Goal: Information Seeking & Learning: Learn about a topic

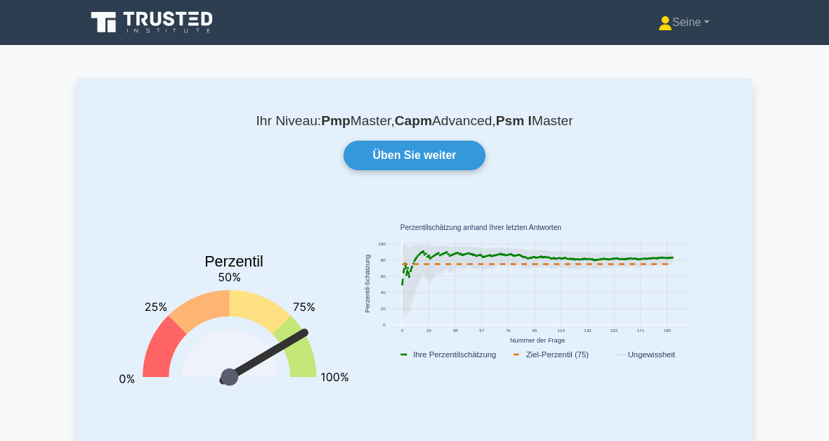
click at [448, 153] on link "Üben Sie weiter" at bounding box center [414, 156] width 141 height 30
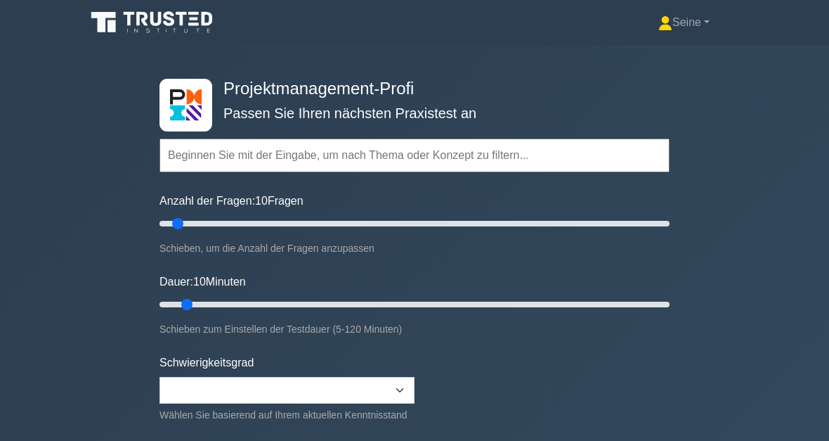
click at [227, 162] on input "text" at bounding box center [415, 155] width 510 height 34
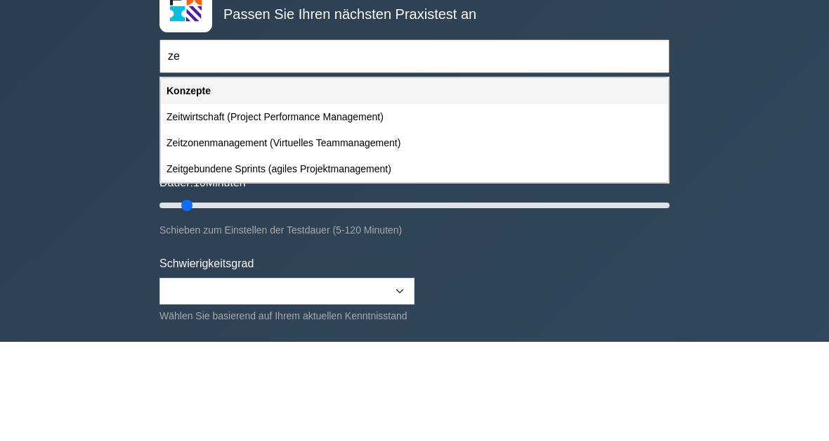
type input "z"
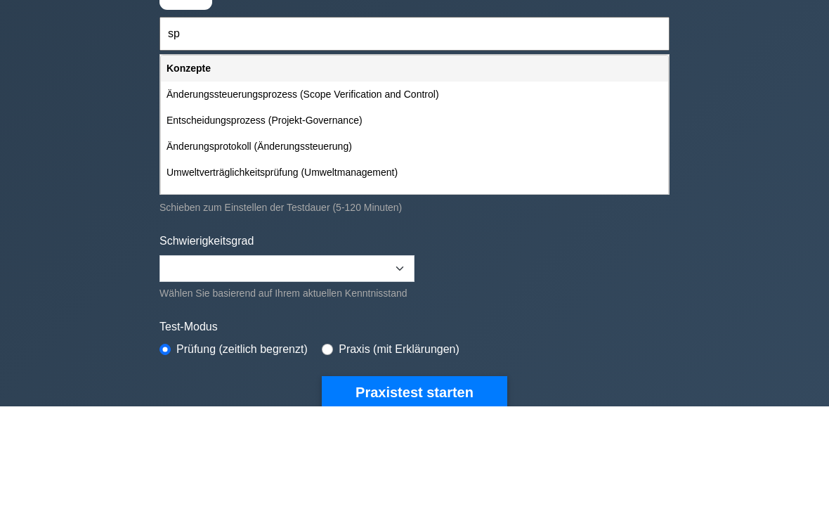
type input "s"
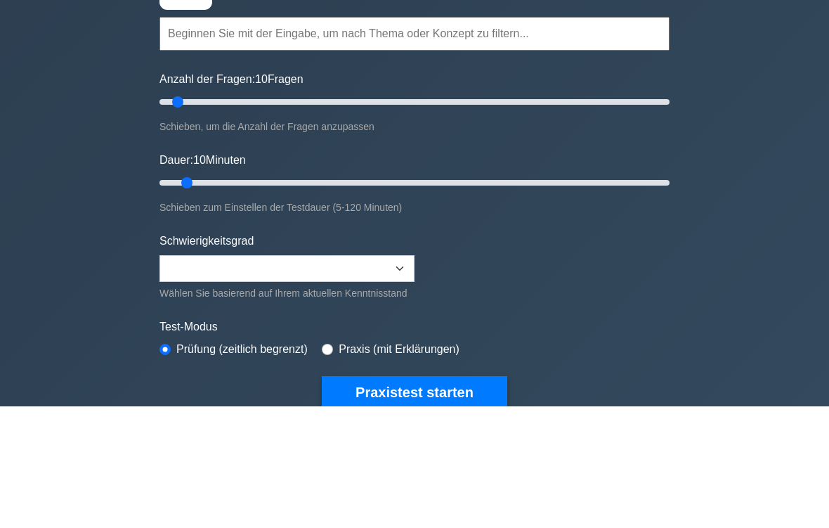
click at [198, 138] on input "text" at bounding box center [415, 155] width 510 height 34
click at [781, 161] on div "Projektmanagement-Profi Passen Sie Ihren nächsten Praxistest an Themen Verwaltu…" at bounding box center [414, 304] width 829 height 519
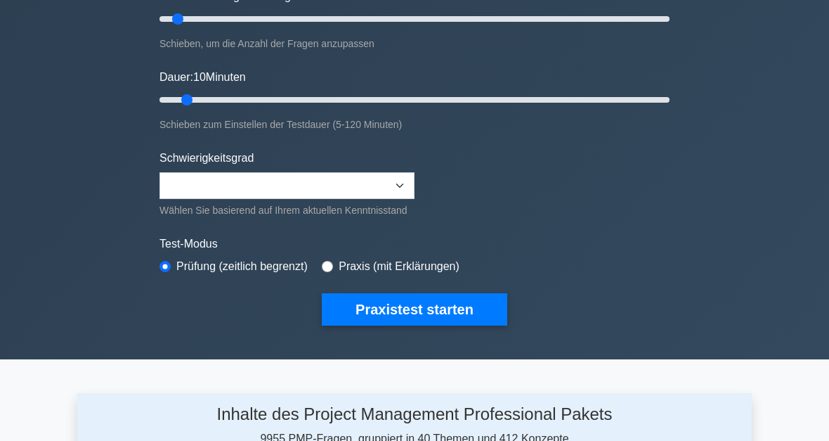
scroll to position [204, 0]
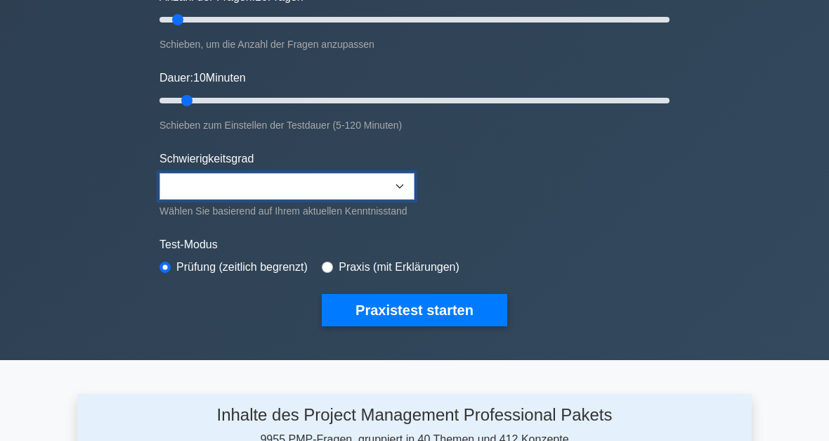
click at [205, 179] on select "Beginner Intermediate Expert" at bounding box center [287, 186] width 255 height 27
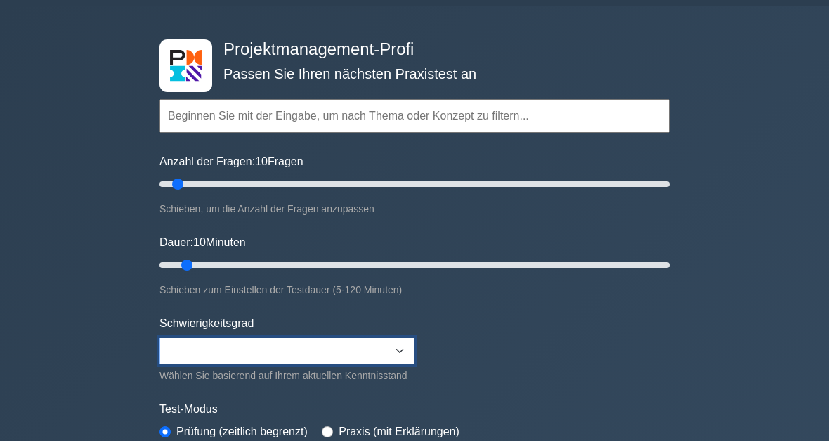
scroll to position [0, 0]
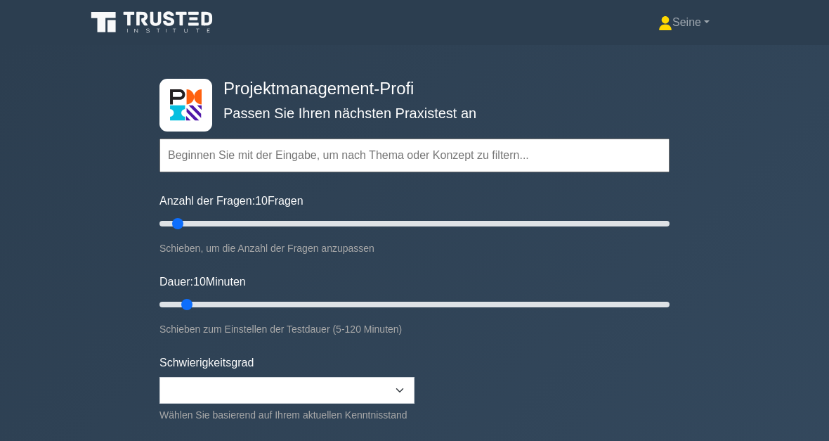
click at [215, 153] on input "text" at bounding box center [415, 155] width 510 height 34
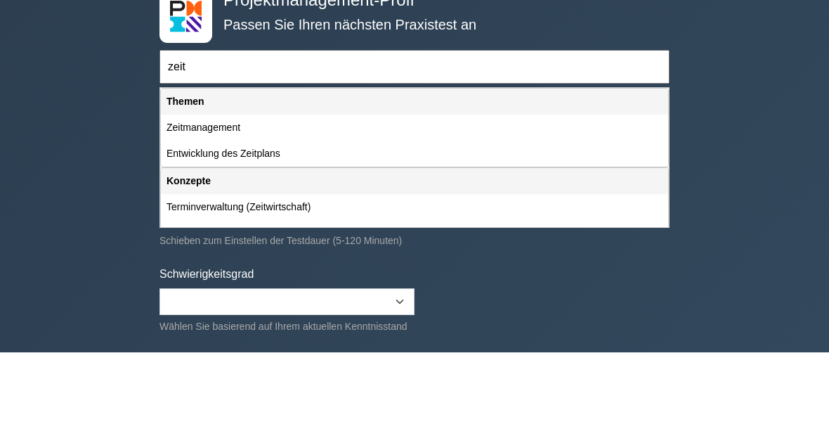
click at [256, 203] on div "Zeitmanagement" at bounding box center [414, 216] width 507 height 26
type input "Zeitmanagement"
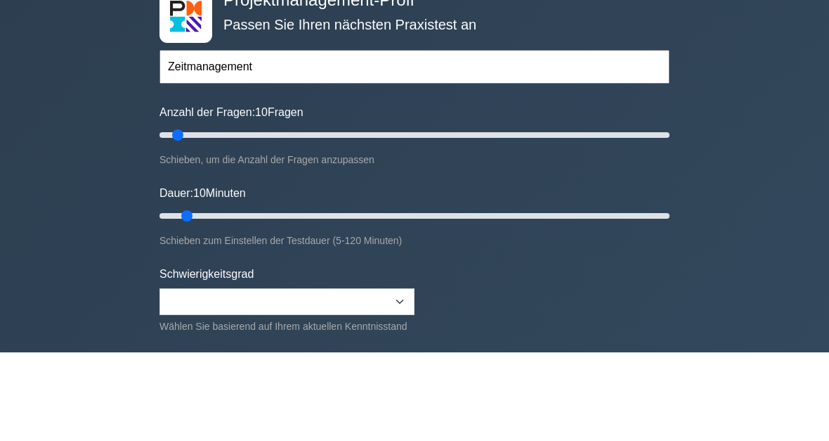
scroll to position [89, 0]
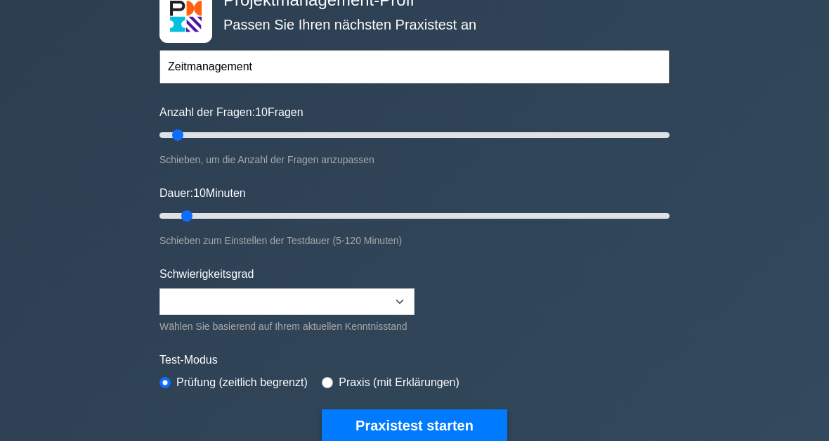
click at [474, 435] on button "Praxistest starten" at bounding box center [415, 425] width 186 height 32
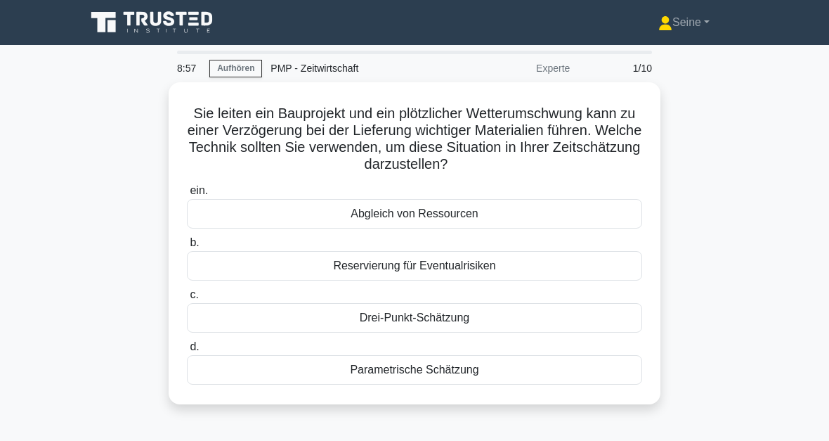
click at [492, 316] on div "Drei-Punkt-Schätzung" at bounding box center [414, 318] width 455 height 30
click at [187, 299] on input "c. Drei-Punkt-Schätzung" at bounding box center [187, 294] width 0 height 9
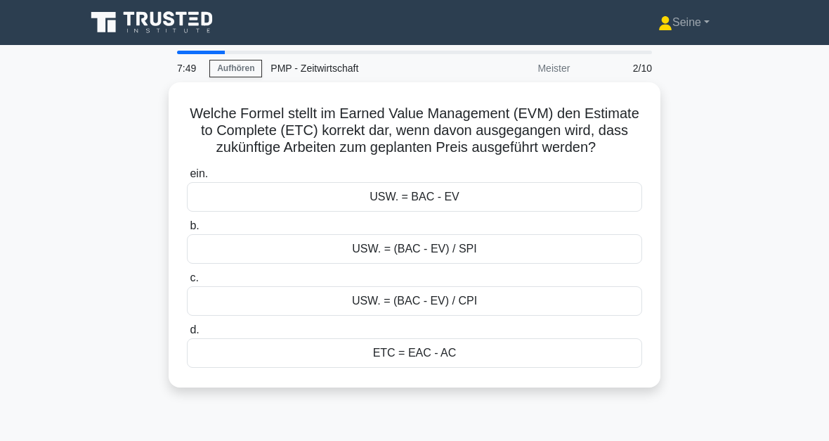
click at [422, 368] on div "ETC = EAC - AC" at bounding box center [414, 353] width 455 height 30
click at [187, 335] on input "d. ETC = EAC - AC" at bounding box center [187, 329] width 0 height 9
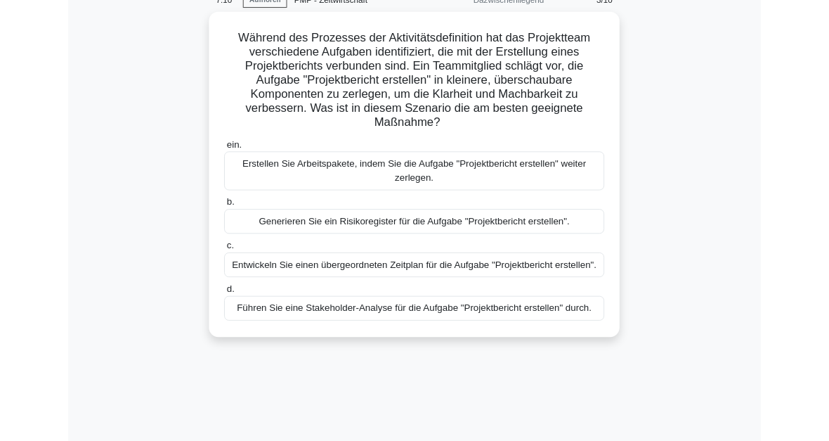
scroll to position [77, 0]
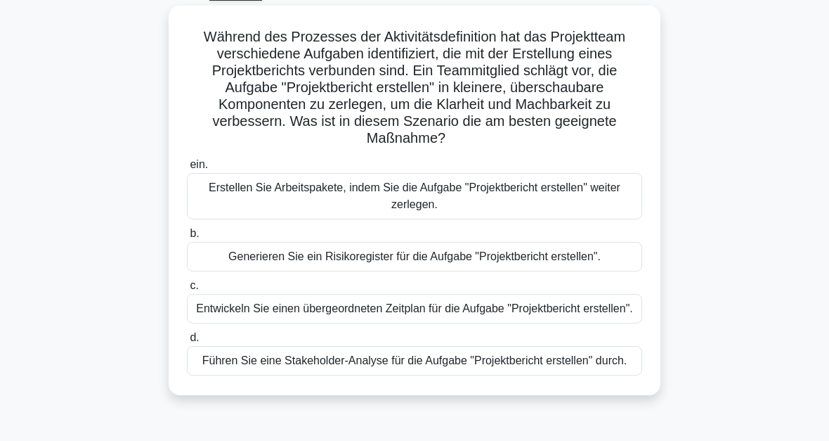
click at [444, 203] on div "Erstellen Sie Arbeitspakete, indem Sie die Aufgabe "Projektbericht erstellen" w…" at bounding box center [414, 196] width 455 height 46
click at [187, 169] on input "ein. Erstellen Sie Arbeitspakete, indem Sie die Aufgabe "Projektbericht erstell…" at bounding box center [187, 164] width 0 height 9
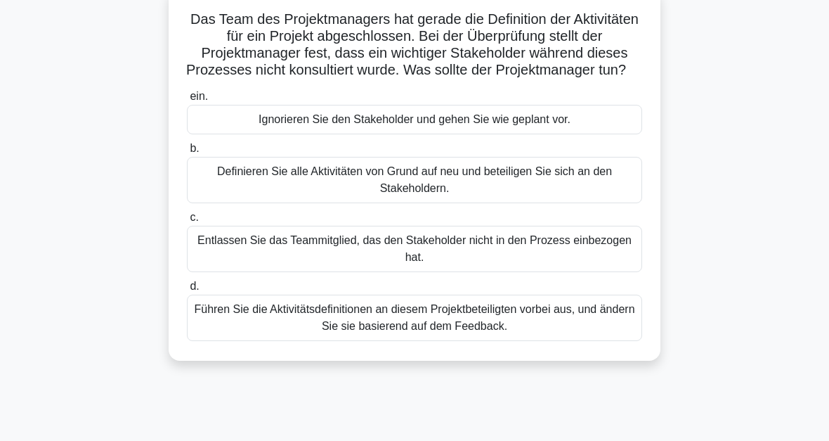
scroll to position [94, 0]
click at [438, 197] on div "Definieren Sie alle Aktivitäten von Grund auf neu und beteiligen Sie sich an de…" at bounding box center [414, 180] width 455 height 46
click at [187, 153] on input "b. Definieren Sie alle Aktivitäten von Grund auf neu und beteiligen Sie sich an…" at bounding box center [187, 148] width 0 height 9
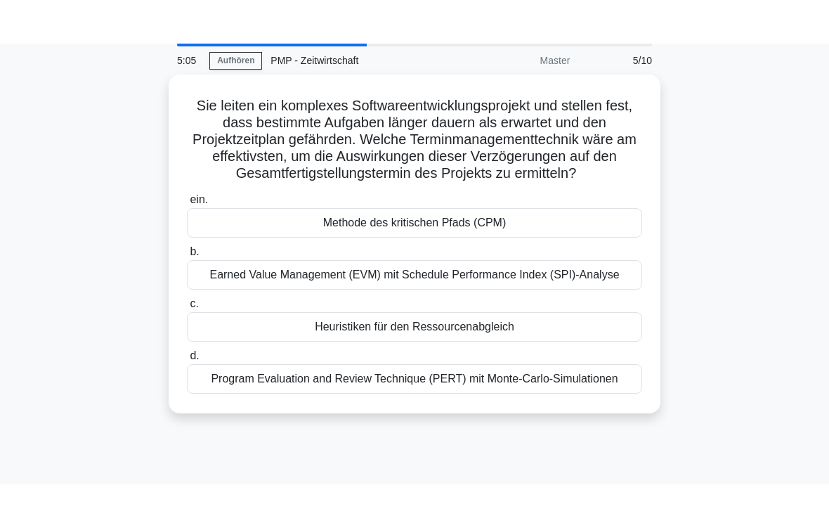
scroll to position [0, 0]
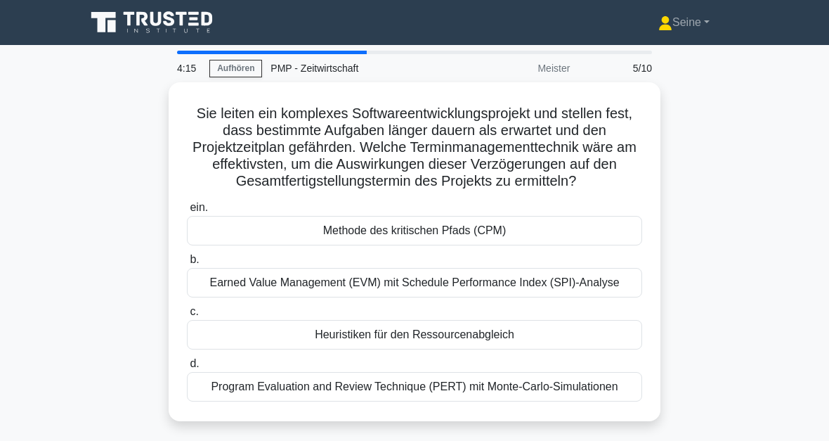
click at [414, 245] on div "Methode des kritischen Pfads (CPM)" at bounding box center [414, 231] width 455 height 30
click at [187, 212] on input "ein. Methode des kritischen Pfads (CPM)" at bounding box center [187, 207] width 0 height 9
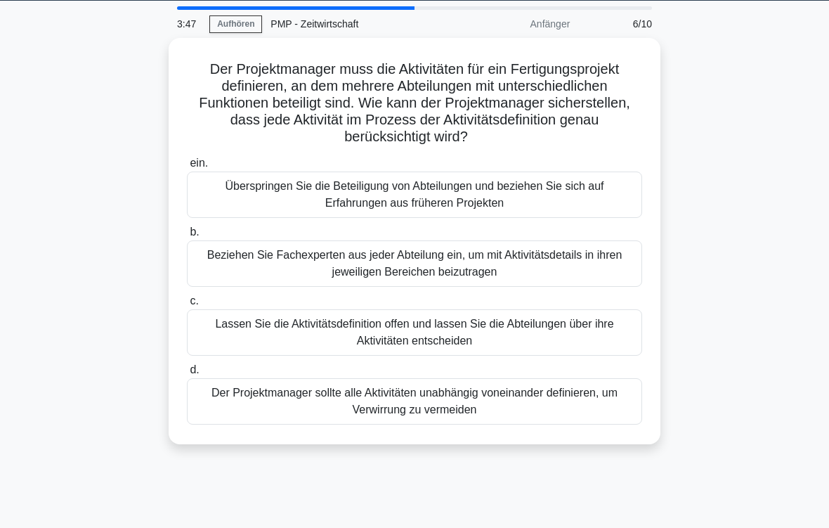
scroll to position [44, 0]
click at [431, 264] on div "Beziehen Sie Fachexperten aus jeder Abteilung ein, um mit Aktivitätsdetails in …" at bounding box center [414, 263] width 455 height 46
click at [187, 237] on input "b. Beziehen Sie Fachexperten aus jeder Abteilung ein, um mit Aktivitätsdetails …" at bounding box center [187, 232] width 0 height 9
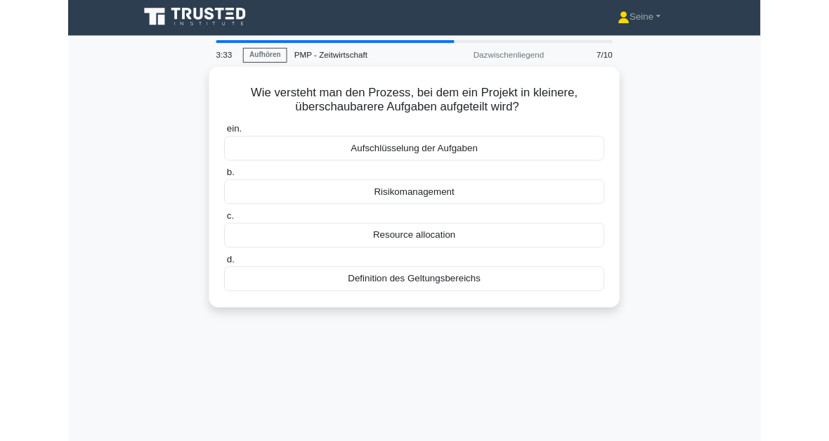
scroll to position [0, 0]
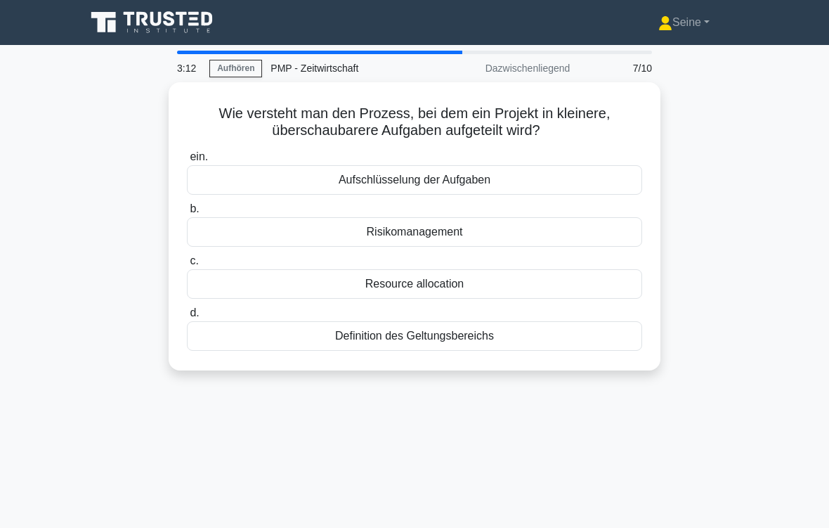
click at [439, 179] on div "Aufschlüsselung der Aufgaben" at bounding box center [414, 180] width 455 height 30
click at [187, 162] on input "ein. Aufschlüsselung der Aufgaben" at bounding box center [187, 157] width 0 height 9
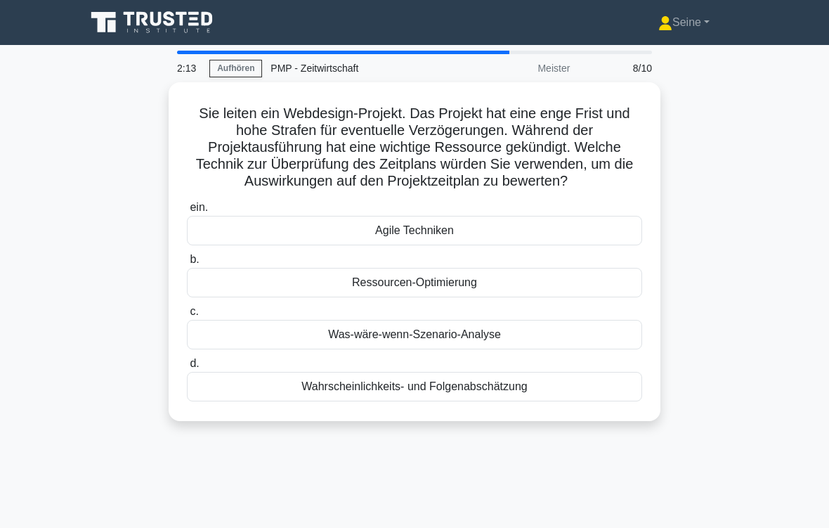
click at [506, 401] on div "Wahrscheinlichkeits- und Folgenabschätzung" at bounding box center [414, 387] width 455 height 30
click at [187, 368] on input "d. Wahrscheinlichkeits- und Folgenabschätzung" at bounding box center [187, 363] width 0 height 9
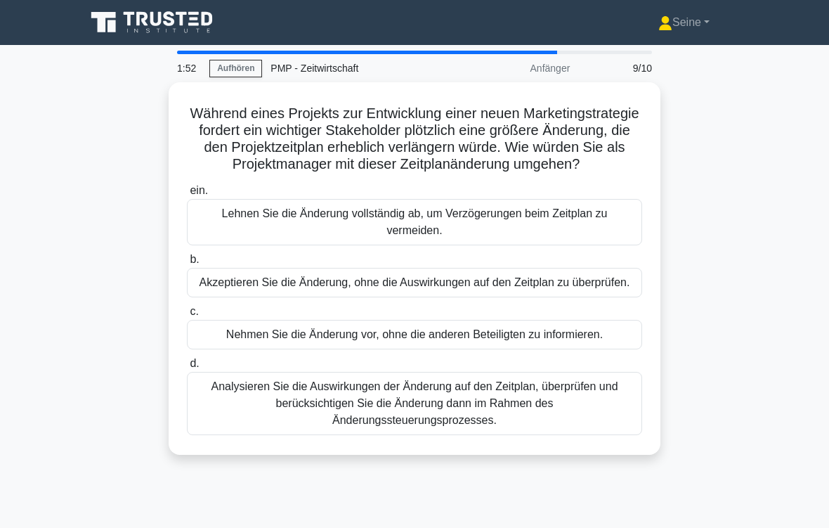
click at [449, 429] on div "Analysieren Sie die Auswirkungen der Änderung auf den Zeitplan, überprüfen und …" at bounding box center [414, 403] width 455 height 63
click at [187, 368] on input "d. Analysieren Sie die Auswirkungen der Änderung auf den Zeitplan, überprüfen u…" at bounding box center [187, 363] width 0 height 9
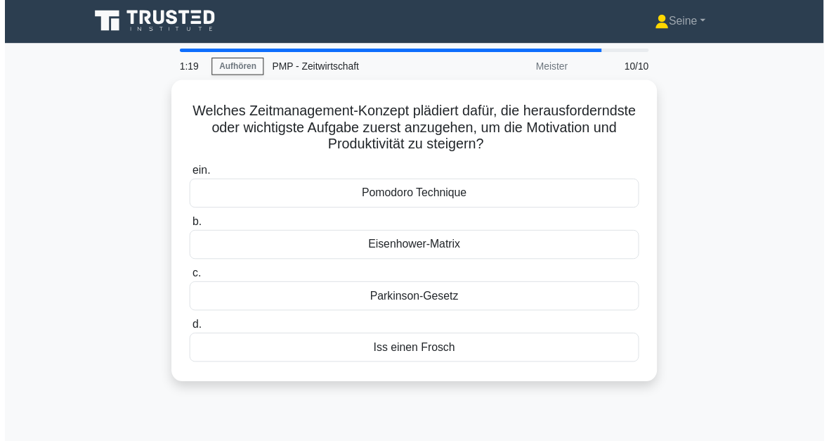
scroll to position [1, 0]
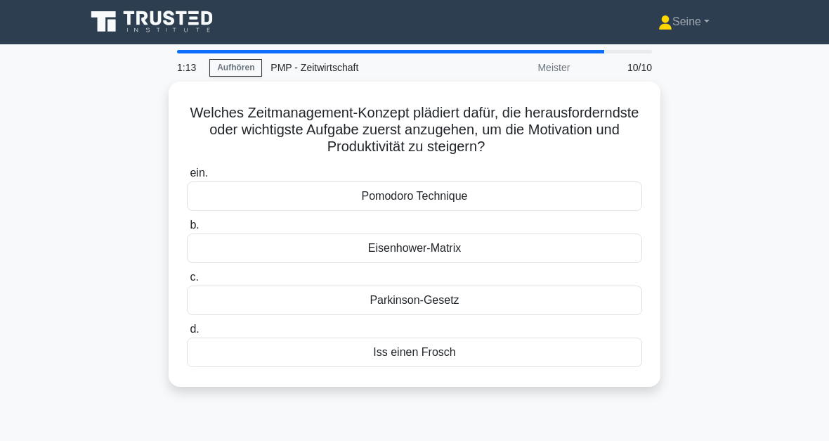
click at [450, 243] on div "Eisenhower-Matrix" at bounding box center [414, 248] width 455 height 30
click at [187, 230] on input "b. Eisenhower-Matrix" at bounding box center [187, 225] width 0 height 9
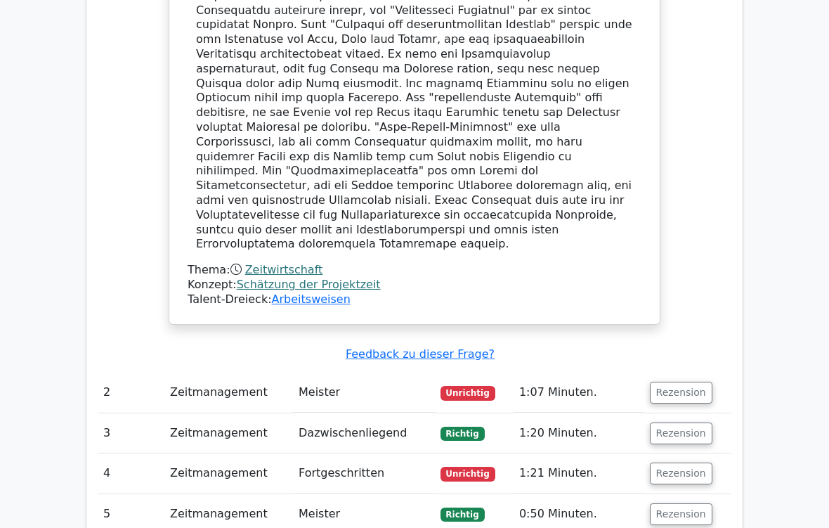
scroll to position [1146, 0]
click at [687, 382] on button "Rezension" at bounding box center [681, 393] width 63 height 22
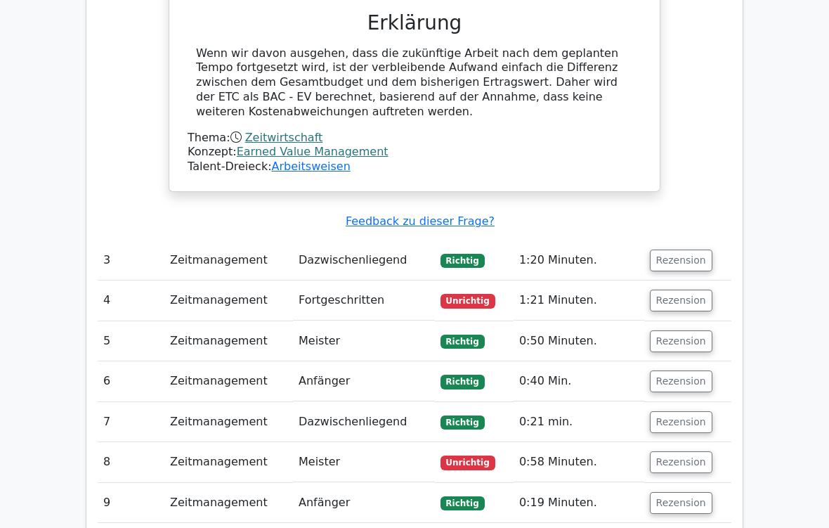
scroll to position [1884, 0]
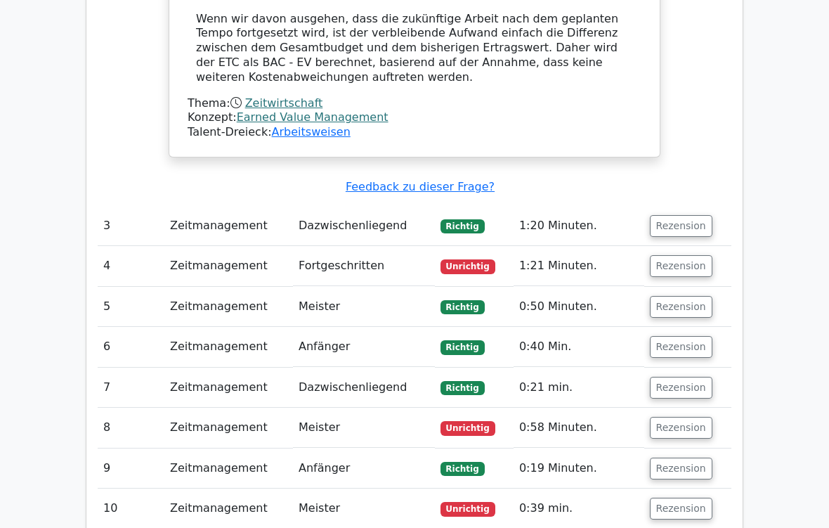
click at [685, 216] on button "Rezension" at bounding box center [681, 227] width 63 height 22
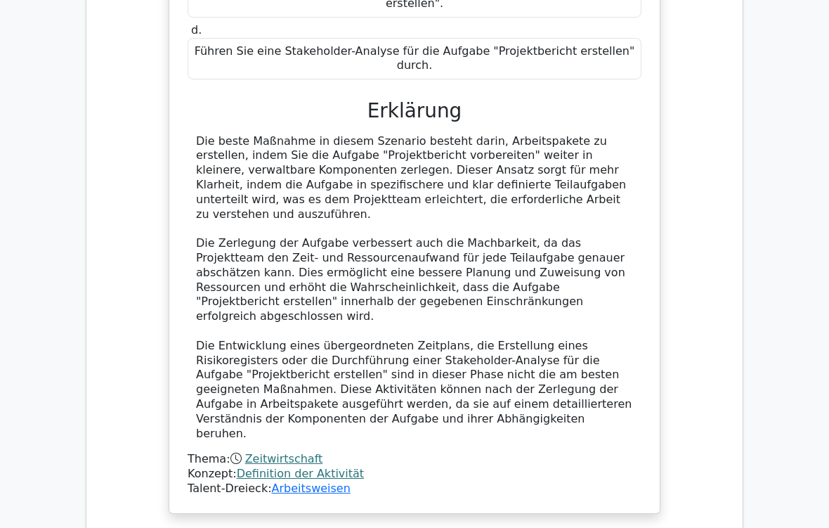
scroll to position [2431, 0]
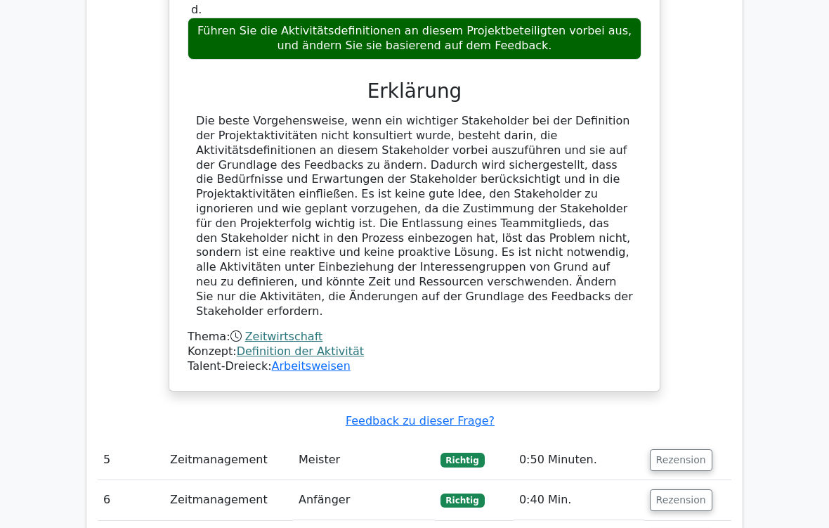
scroll to position [3316, 0]
click at [689, 440] on button "Rezension" at bounding box center [681, 460] width 63 height 22
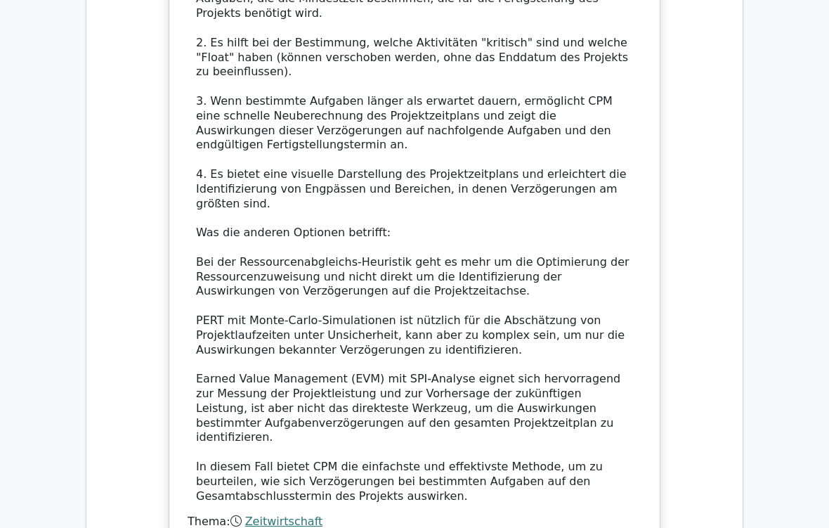
scroll to position [4287, 0]
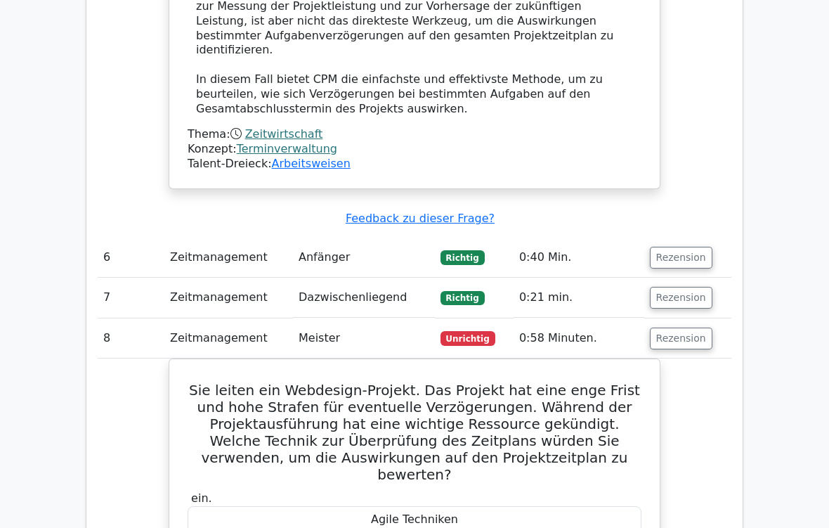
scroll to position [4710, 0]
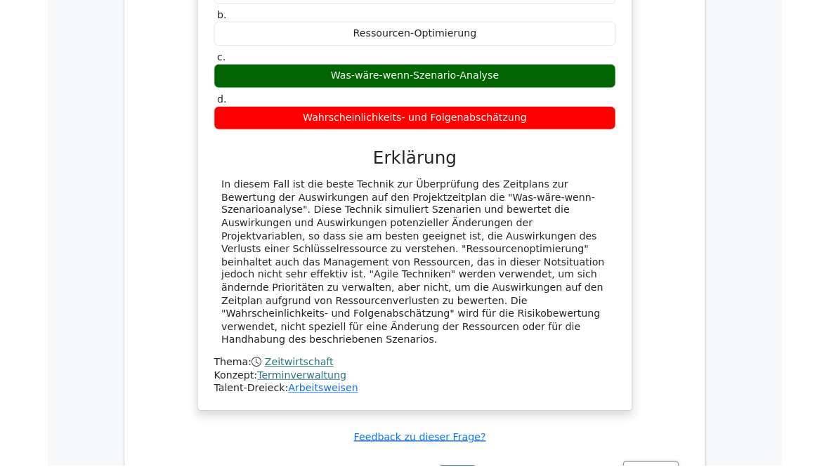
scroll to position [5279, 0]
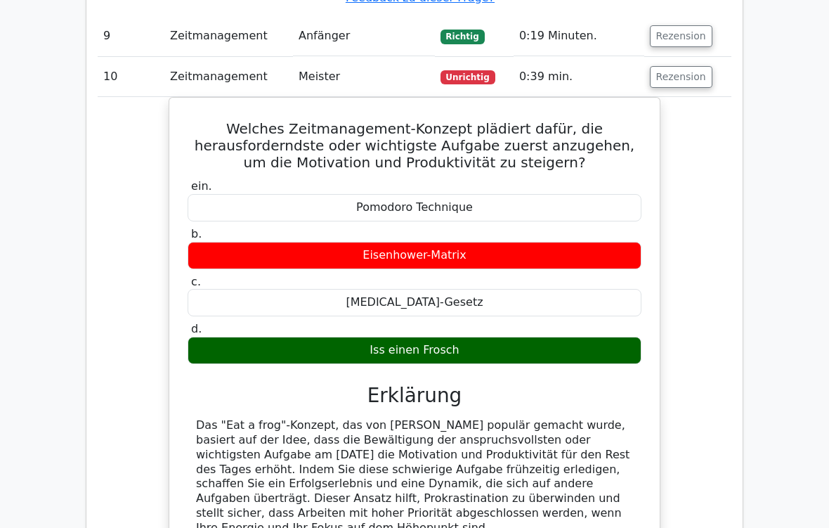
scroll to position [5691, 0]
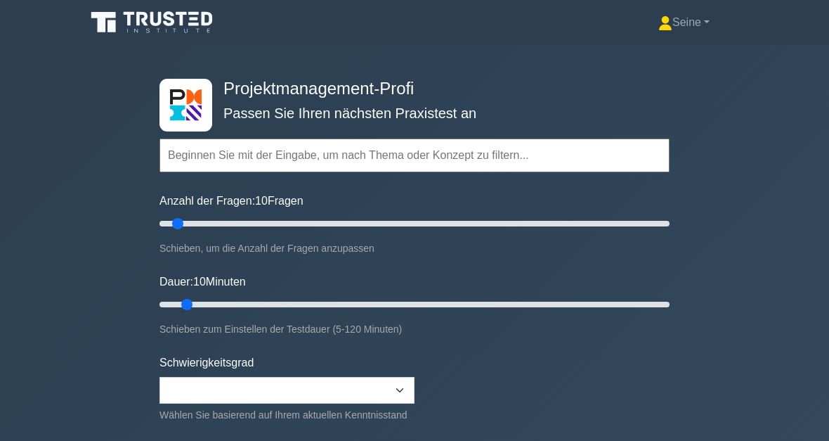
click at [208, 152] on input "text" at bounding box center [415, 155] width 510 height 34
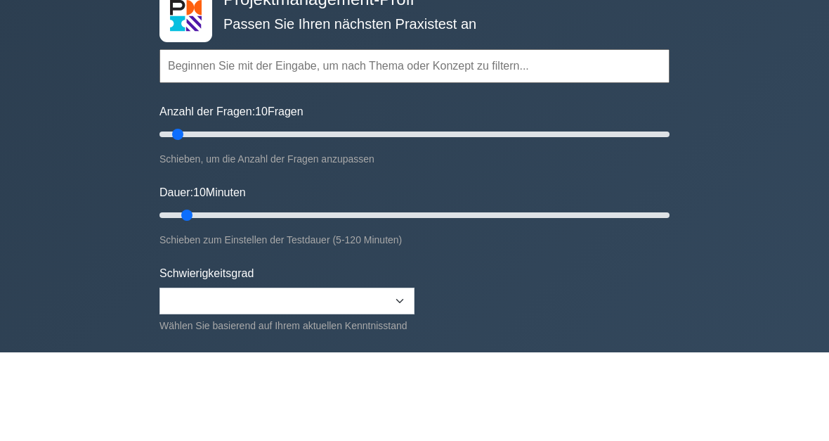
click at [772, 61] on div "Projektmanagement-Profi Passen Sie Ihren nächsten Praxistest an Topics Scope Ma…" at bounding box center [414, 304] width 829 height 519
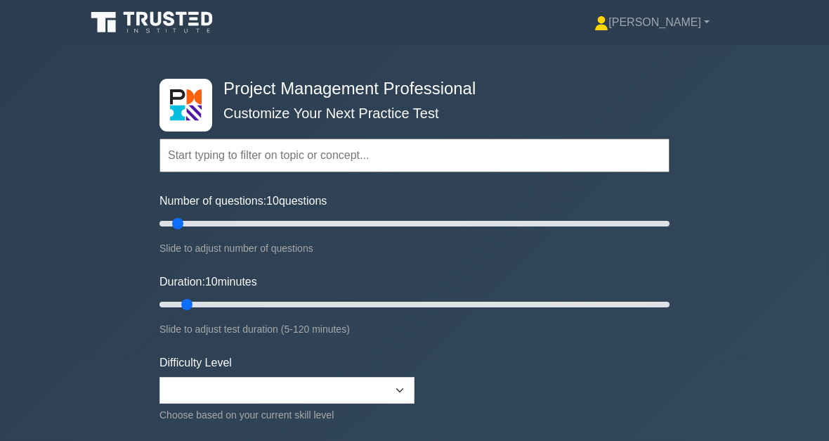
click at [675, 30] on link "[PERSON_NAME]" at bounding box center [652, 22] width 183 height 28
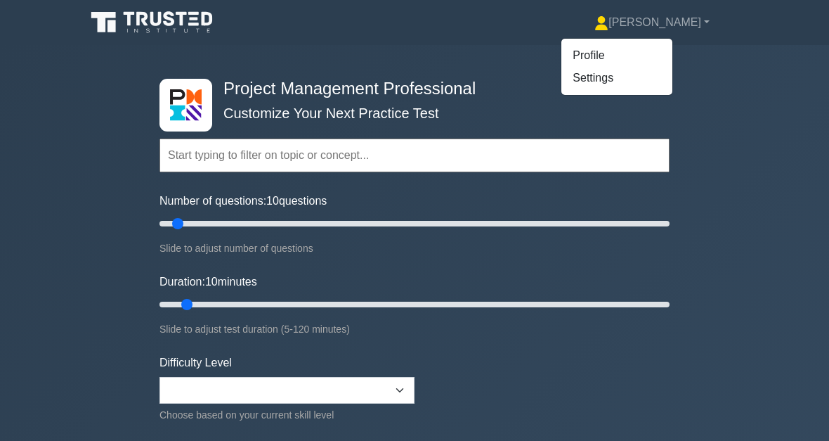
click at [659, 51] on link "Profile" at bounding box center [617, 55] width 111 height 22
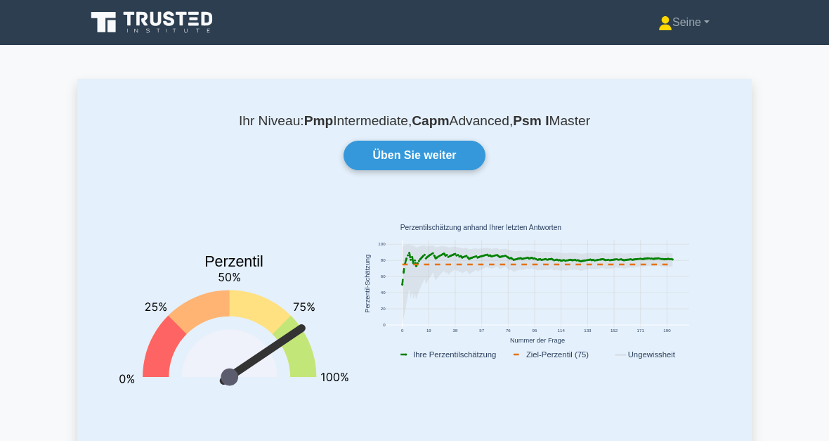
click at [441, 158] on link "Üben Sie weiter" at bounding box center [414, 156] width 141 height 30
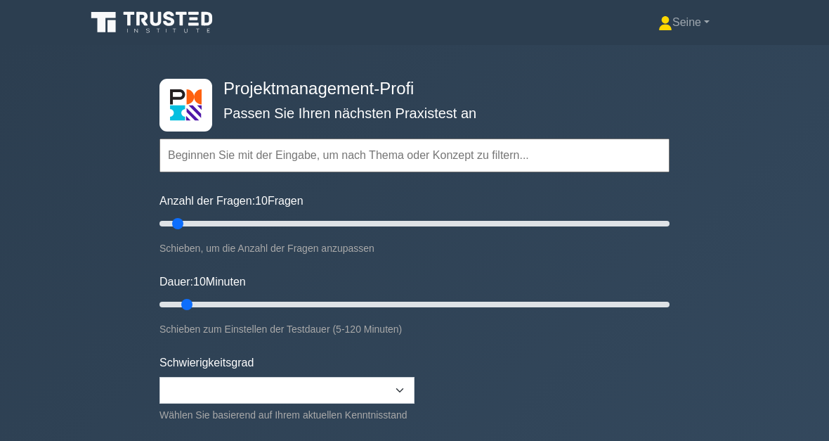
click at [214, 157] on input "text" at bounding box center [415, 155] width 510 height 34
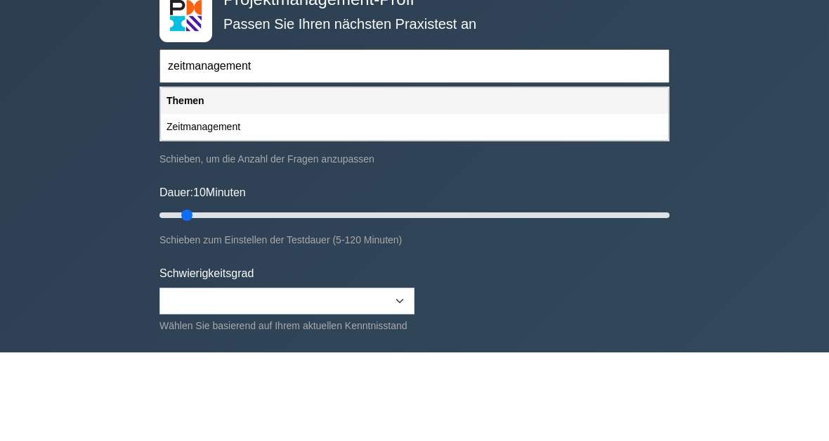
type input "zeitmanagement"
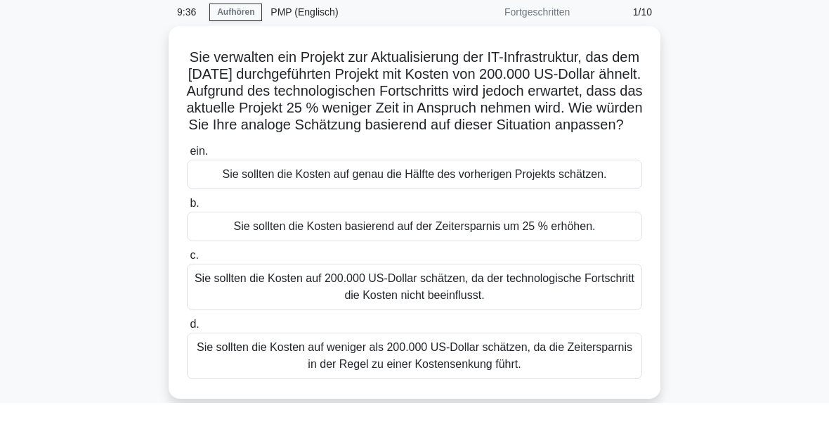
scroll to position [56, 0]
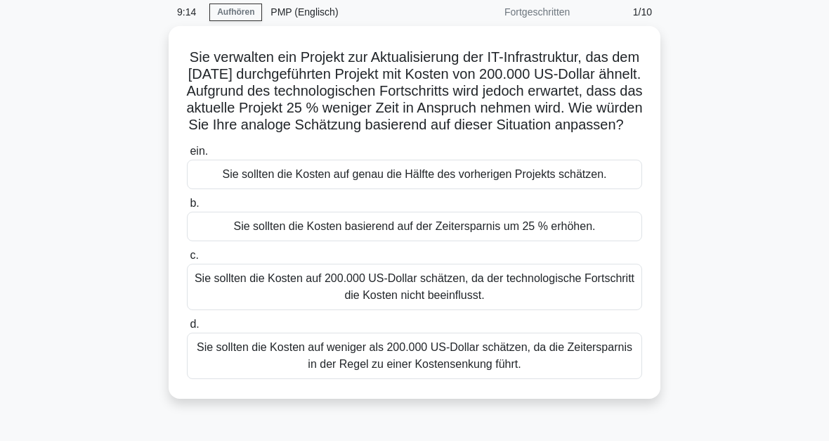
click at [418, 376] on div "Sie sollten die Kosten auf weniger als 200.000 US-Dollar schätzen, da die Zeite…" at bounding box center [414, 355] width 455 height 46
click at [187, 329] on input "d. Sie sollten die Kosten auf weniger als 200.000 US-Dollar schätzen, da die Ze…" at bounding box center [187, 324] width 0 height 9
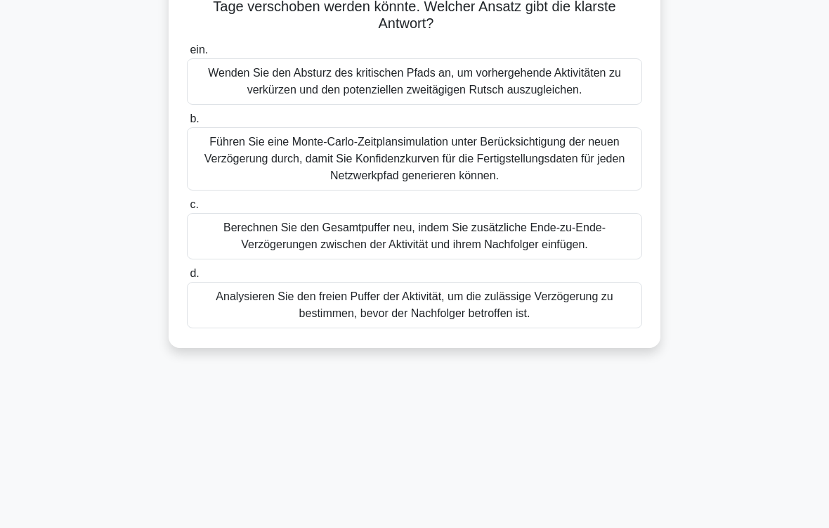
scroll to position [192, 0]
click at [548, 323] on div "Analysieren Sie den freien Puffer der Aktivität, um die zulässige Verzögerung z…" at bounding box center [414, 304] width 455 height 46
click at [187, 278] on input "d. Analysieren Sie den freien Puffer der Aktivität, um die zulässige Verzögerun…" at bounding box center [187, 272] width 0 height 9
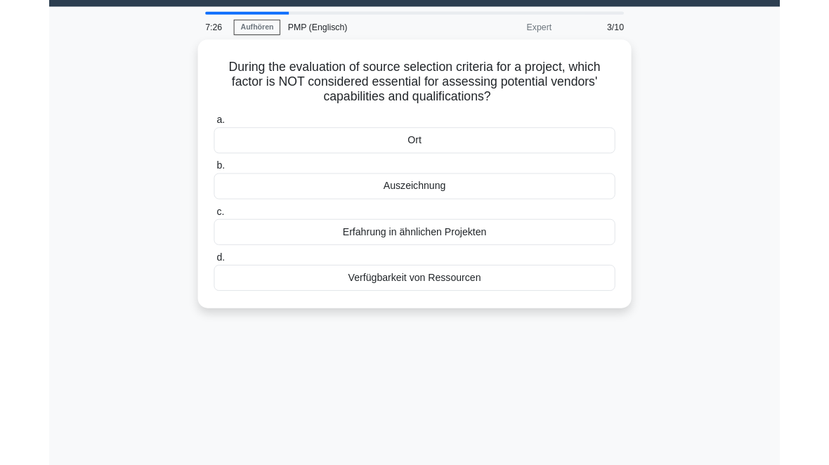
scroll to position [0, 0]
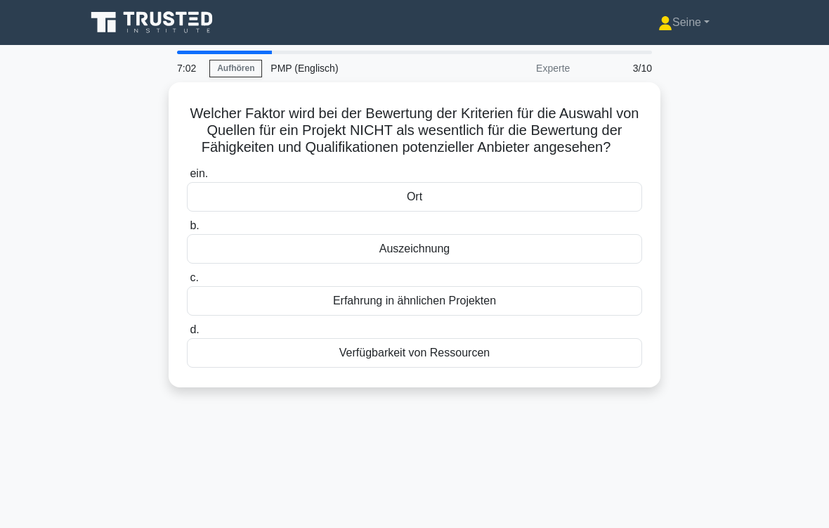
click at [556, 212] on div "Ort" at bounding box center [414, 197] width 455 height 30
click at [187, 179] on input "ein. Ort" at bounding box center [187, 173] width 0 height 9
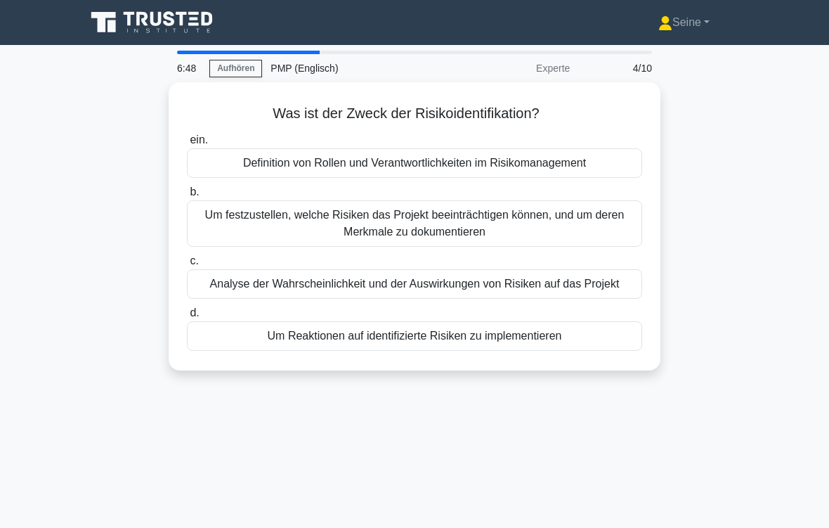
click at [568, 287] on div "Analyse der Wahrscheinlichkeit und der Auswirkungen von Risiken auf das Projekt" at bounding box center [414, 284] width 455 height 30
click at [187, 266] on input "c. Analyse der Wahrscheinlichkeit und der Auswirkungen von Risiken auf das Proj…" at bounding box center [187, 261] width 0 height 9
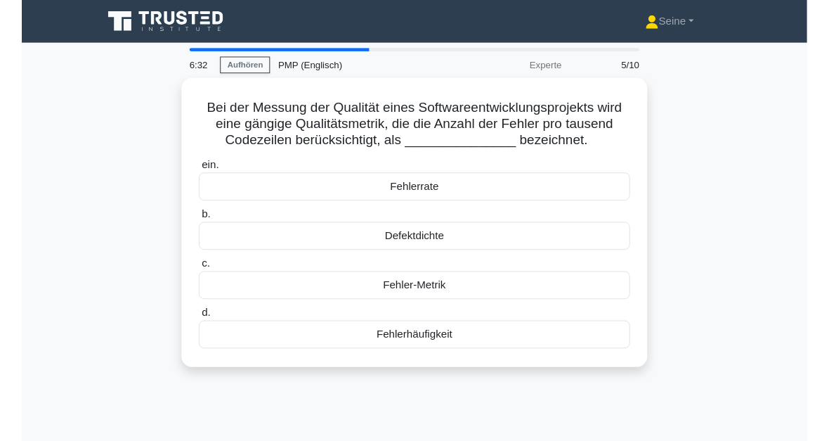
scroll to position [17, 0]
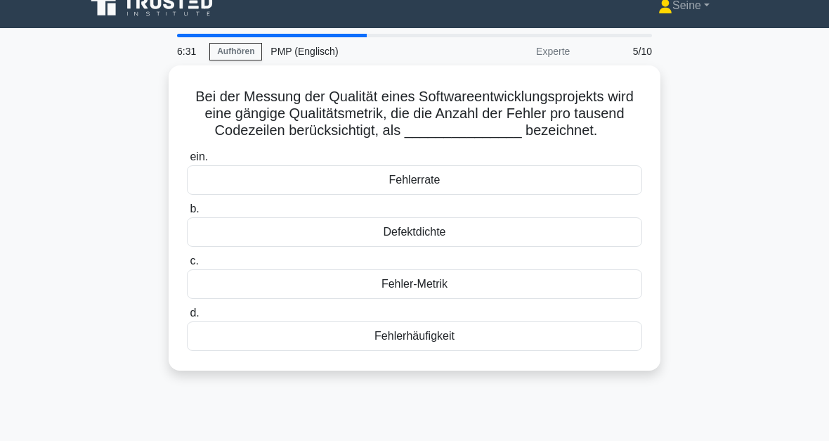
click at [781, 88] on main "6:31 Aufhören PMP (Englisch) Experte 5/10 Bei der Messung der Qualität eines So…" at bounding box center [414, 385] width 829 height 714
click at [573, 195] on div "Fehlerrate" at bounding box center [414, 180] width 455 height 30
click at [187, 162] on input "ein. Fehlerrate" at bounding box center [187, 157] width 0 height 9
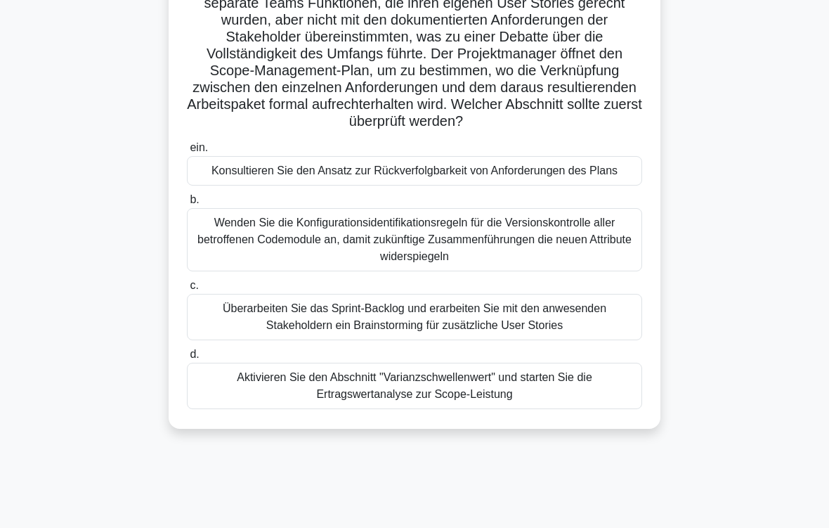
scroll to position [127, 0]
click at [592, 186] on div "Konsultieren Sie den Ansatz zur Rückverfolgbarkeit von Anforderungen des Plans" at bounding box center [414, 171] width 455 height 30
click at [187, 153] on input "ein. Konsultieren Sie den Ansatz zur Rückverfolgbarkeit von Anforderungen des P…" at bounding box center [187, 147] width 0 height 9
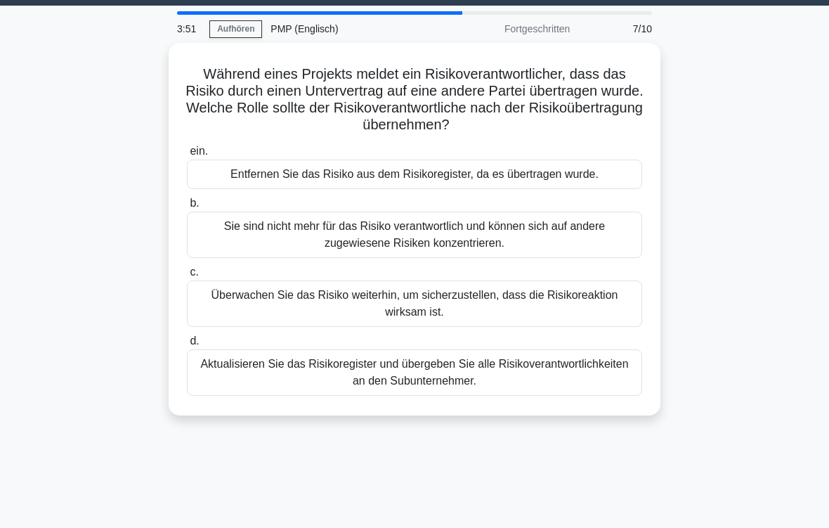
scroll to position [39, 0]
click at [595, 233] on div "Sie sind nicht mehr für das Risiko verantwortlich und können sich auf andere zu…" at bounding box center [414, 235] width 455 height 46
click at [187, 208] on input "b. Sie sind nicht mehr für das Risiko verantwortlich und können sich auf andere…" at bounding box center [187, 203] width 0 height 9
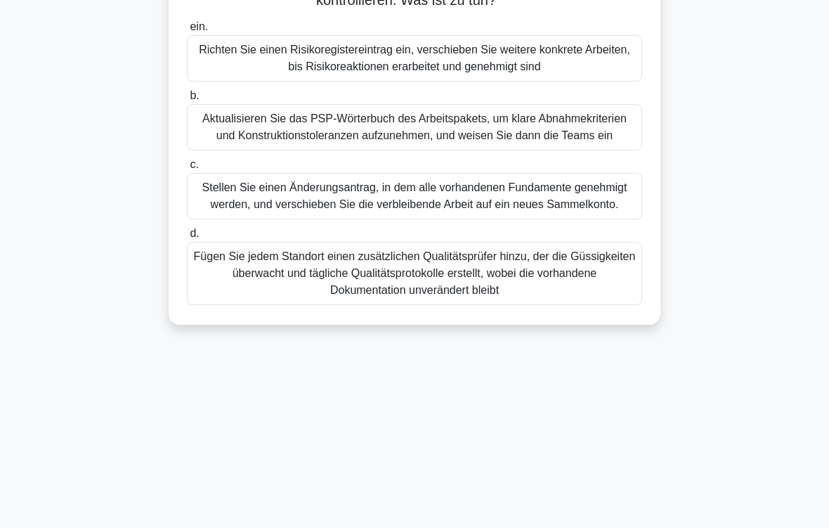
scroll to position [231, 0]
click at [593, 146] on div "Aktualisieren Sie das PSP-Wörterbuch des Arbeitspakets, um klare Abnahmekriteri…" at bounding box center [414, 127] width 455 height 46
click at [187, 100] on input "b. Aktualisieren Sie das PSP-Wörterbuch des Arbeitspakets, um klare Abnahmekrit…" at bounding box center [187, 95] width 0 height 9
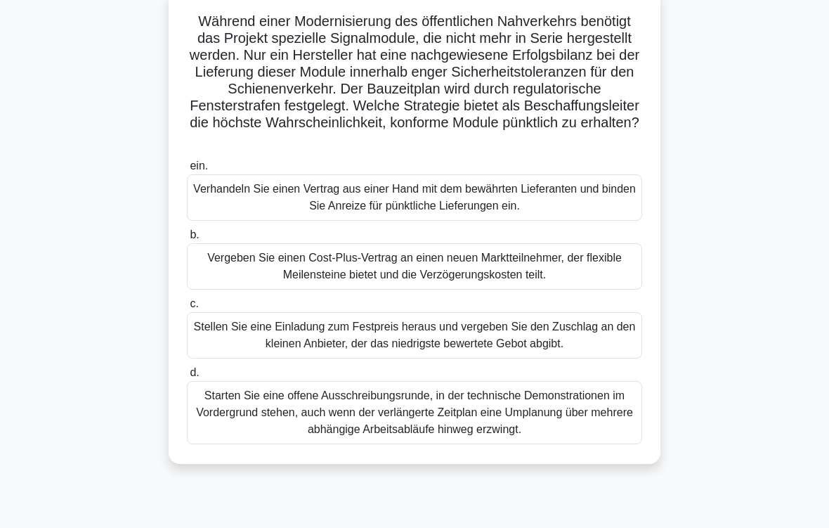
scroll to position [153, 0]
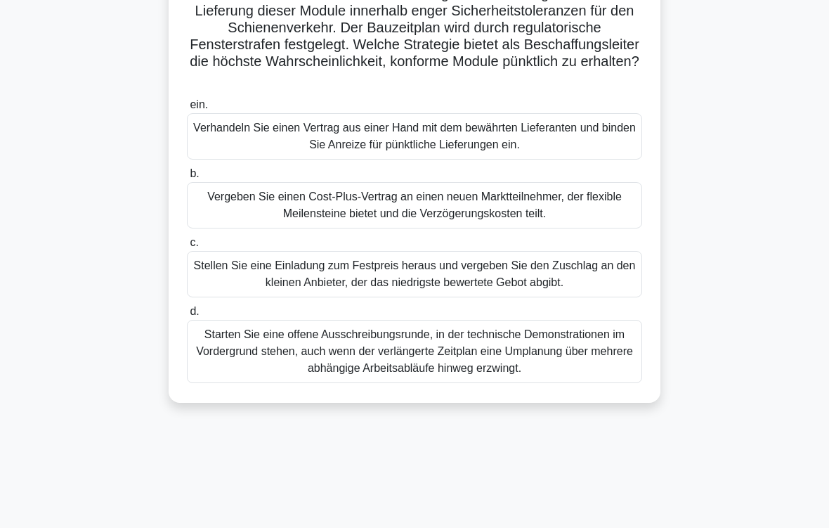
click at [565, 154] on div "Verhandeln Sie einen Vertrag aus einer Hand mit dem bewährten Lieferanten und b…" at bounding box center [414, 136] width 455 height 46
click at [187, 110] on input "ein. Verhandeln Sie einen Vertrag aus einer Hand mit dem bewährten Lieferanten …" at bounding box center [187, 104] width 0 height 9
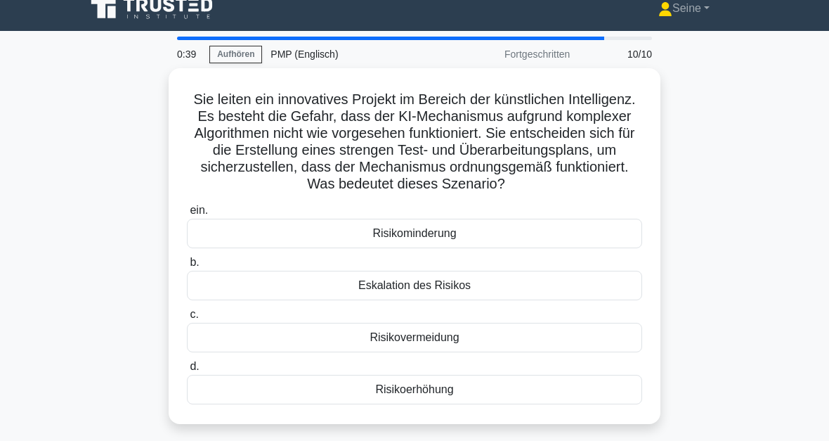
scroll to position [14, 0]
click at [510, 248] on div "Risikominderung" at bounding box center [414, 234] width 455 height 30
click at [187, 215] on input "ein. Risikominderung" at bounding box center [187, 210] width 0 height 9
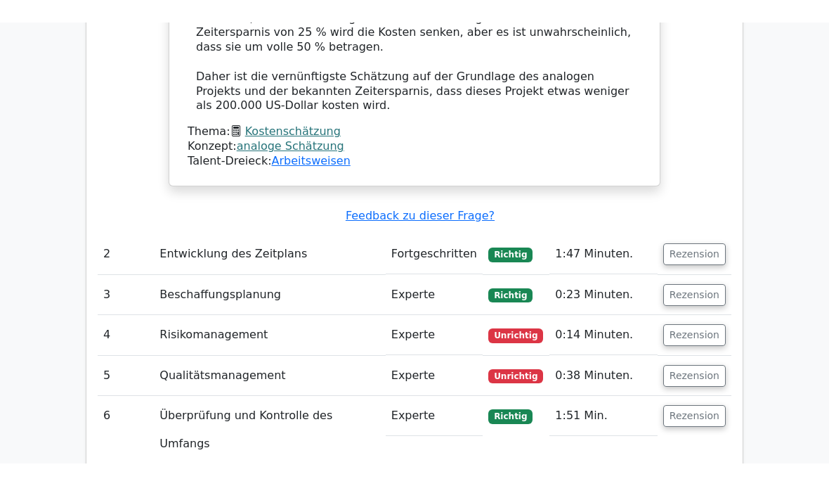
scroll to position [1626, 0]
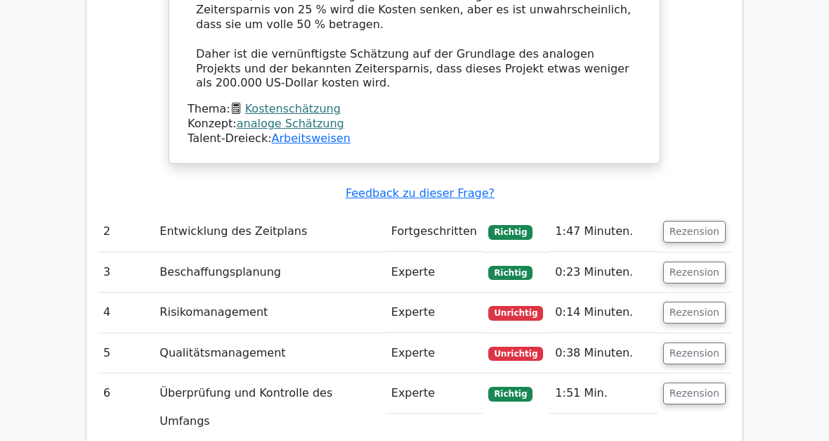
click at [683, 301] on button "Rezension" at bounding box center [694, 312] width 63 height 22
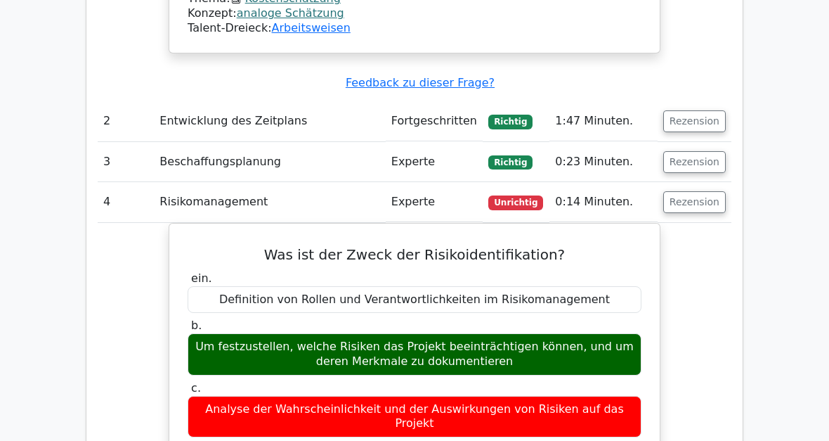
scroll to position [1730, 0]
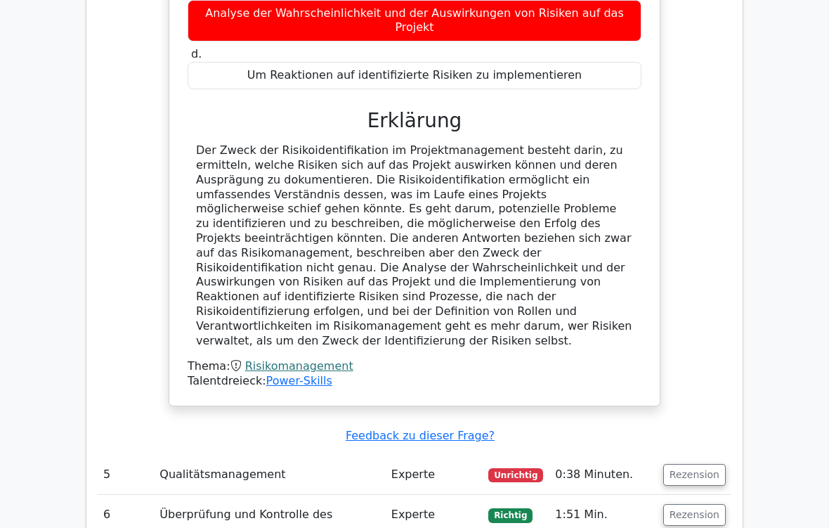
click at [701, 465] on button "Rezension" at bounding box center [694, 476] width 63 height 22
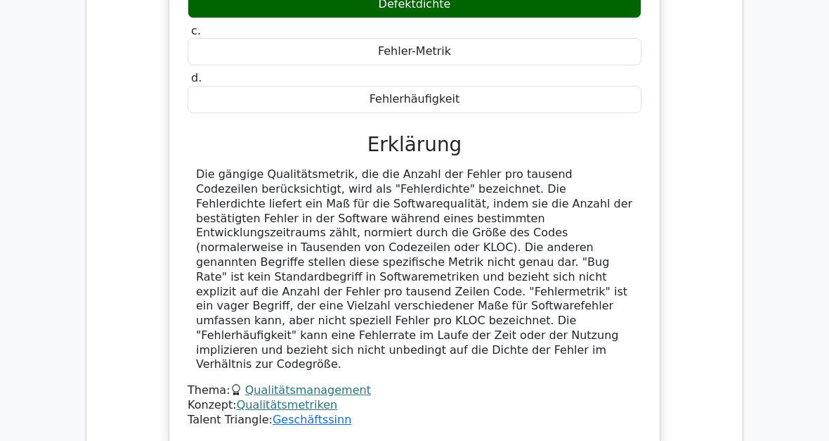
scroll to position [2796, 0]
